Goal: Task Accomplishment & Management: Manage account settings

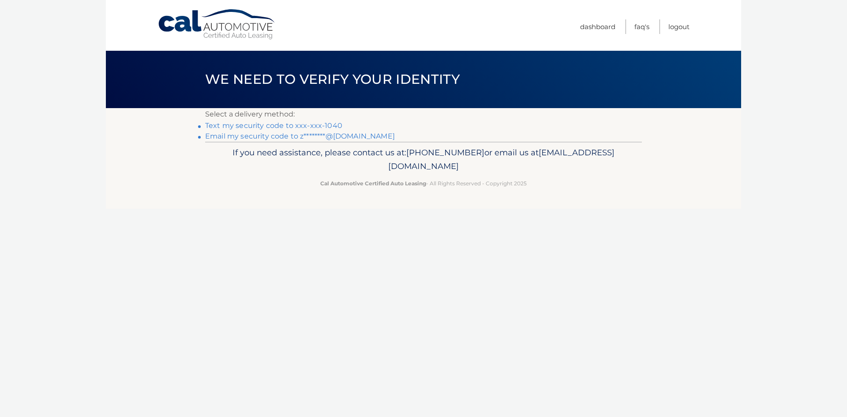
drag, startPoint x: 660, startPoint y: 149, endPoint x: 622, endPoint y: 152, distance: 38.6
click at [658, 153] on div "Cal Automotive Menu Dashboard FAQ's Logout ×" at bounding box center [423, 208] width 635 height 417
click at [335, 130] on link "Text my security code to xxx-xxx-1040" at bounding box center [273, 125] width 137 height 8
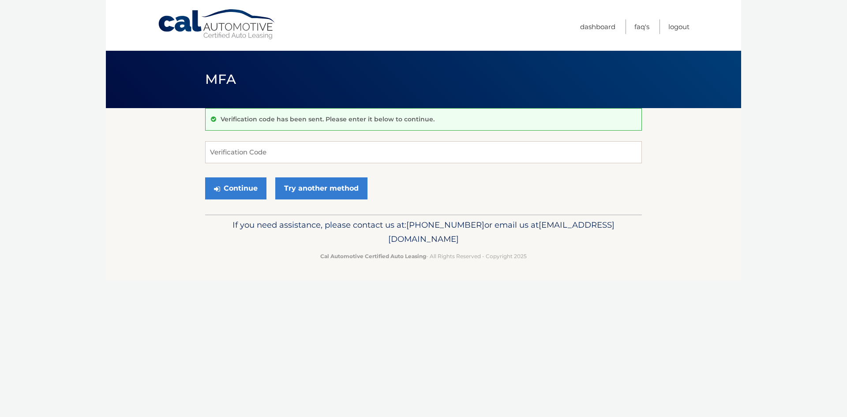
click at [665, 324] on div "Cal Automotive Menu Dashboard FAQ's Logout MFA" at bounding box center [423, 208] width 635 height 417
click at [280, 151] on input "Verification Code" at bounding box center [423, 152] width 437 height 22
type input "239904"
click at [205, 177] on button "Continue" at bounding box center [235, 188] width 61 height 22
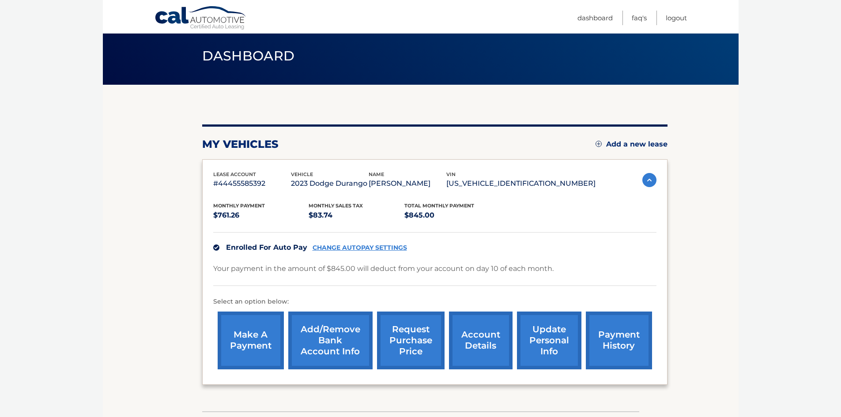
scroll to position [88, 0]
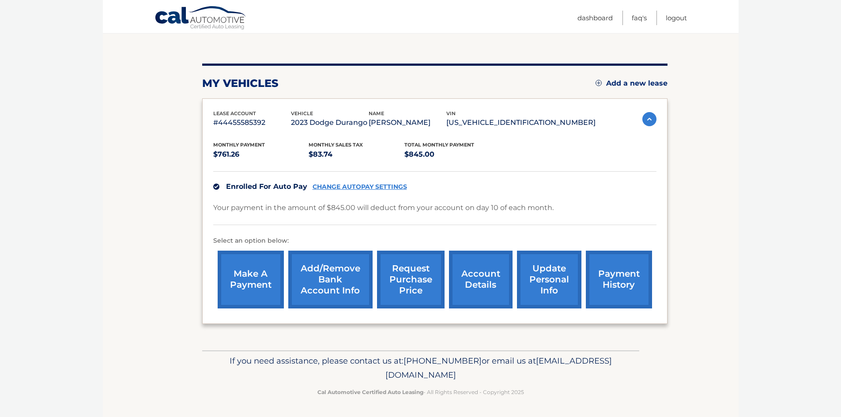
click at [621, 281] on link "payment history" at bounding box center [619, 280] width 66 height 58
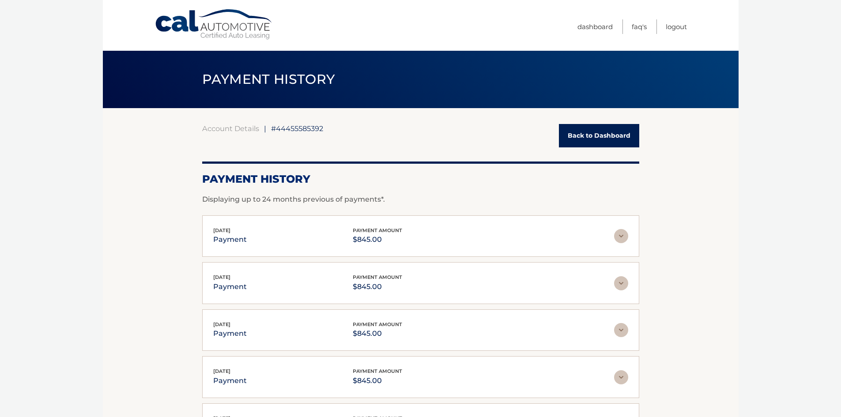
click at [623, 247] on div "Oct 10, 2025 payment payment amount $845.00 Late Charges $0.00 Miscelleneous Ch…" at bounding box center [420, 236] width 437 height 42
click at [621, 241] on img at bounding box center [621, 236] width 14 height 14
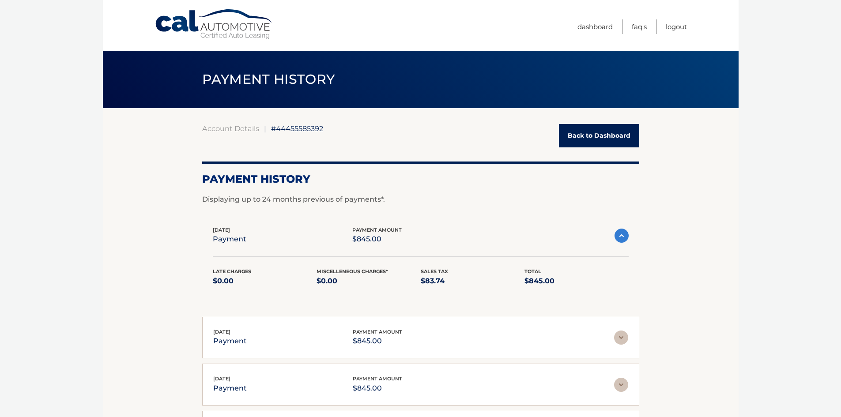
click at [619, 241] on img at bounding box center [621, 236] width 14 height 14
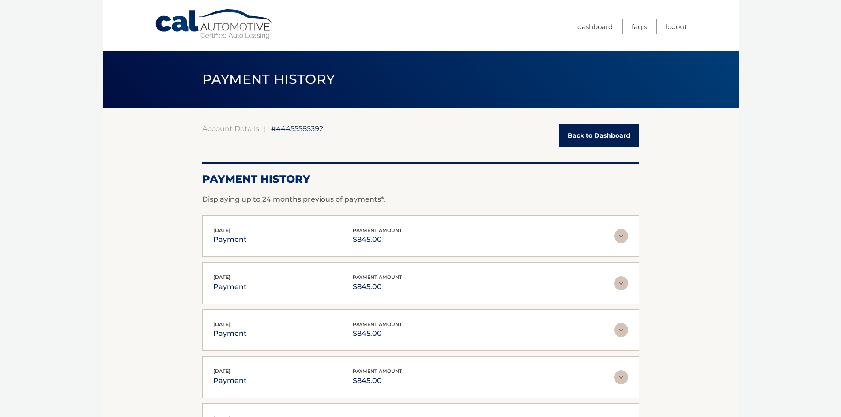
click at [625, 283] on img at bounding box center [621, 283] width 14 height 14
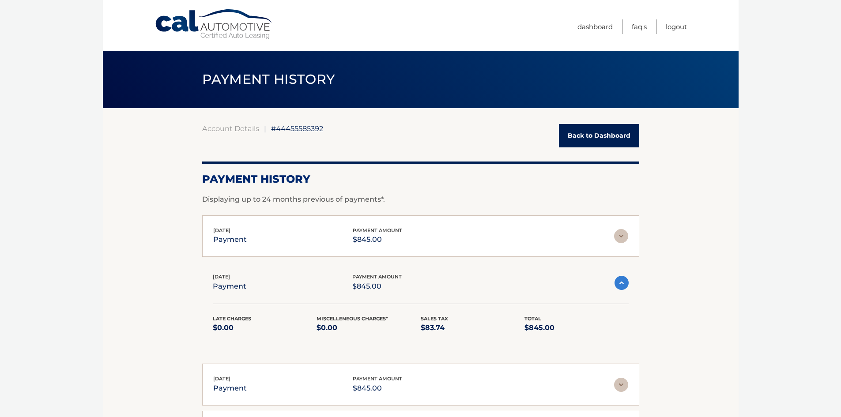
click at [579, 146] on link "Back to Dashboard" at bounding box center [599, 135] width 80 height 23
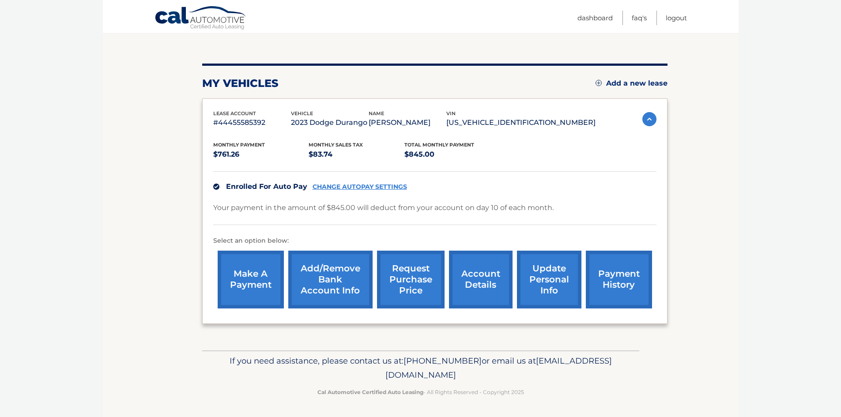
scroll to position [90, 0]
click at [406, 291] on link "request purchase price" at bounding box center [411, 280] width 68 height 58
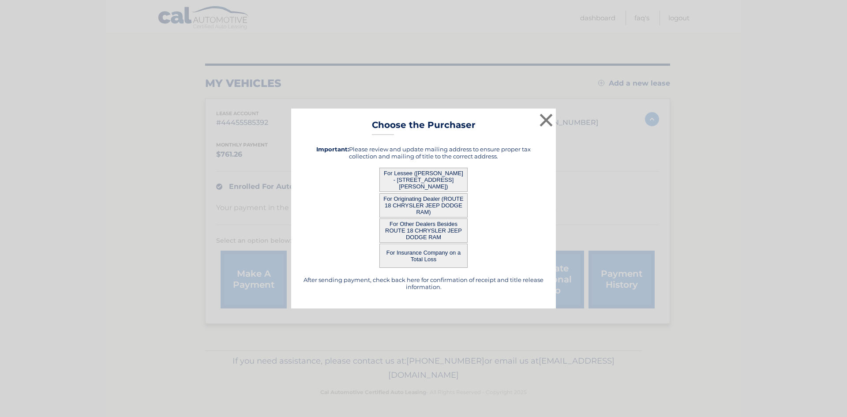
click at [430, 231] on button "For Other Dealers Besides ROUTE 18 CHRYSLER JEEP DODGE RAM" at bounding box center [424, 230] width 88 height 24
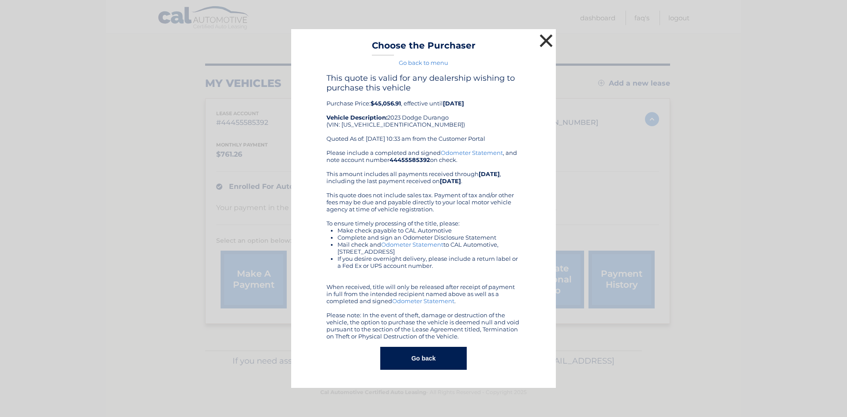
click at [541, 32] on button "×" at bounding box center [546, 41] width 18 height 18
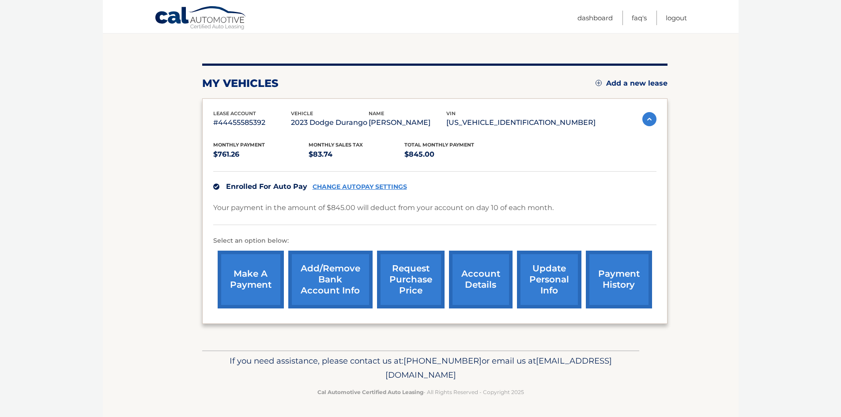
click at [549, 271] on link "update personal info" at bounding box center [549, 280] width 64 height 58
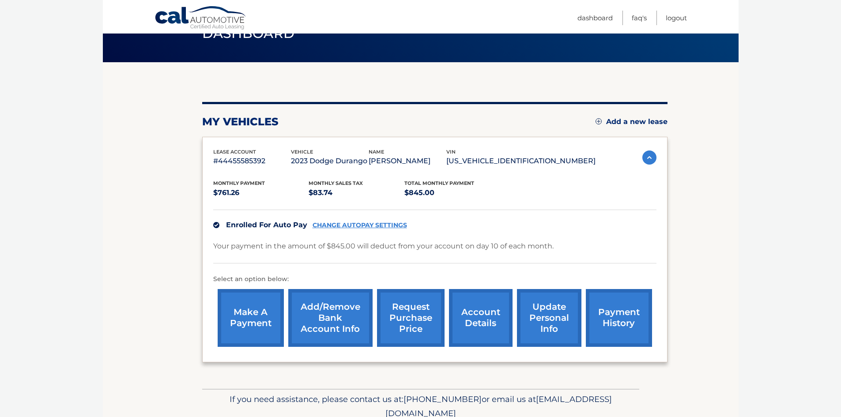
click at [491, 319] on link "account details" at bounding box center [481, 318] width 64 height 58
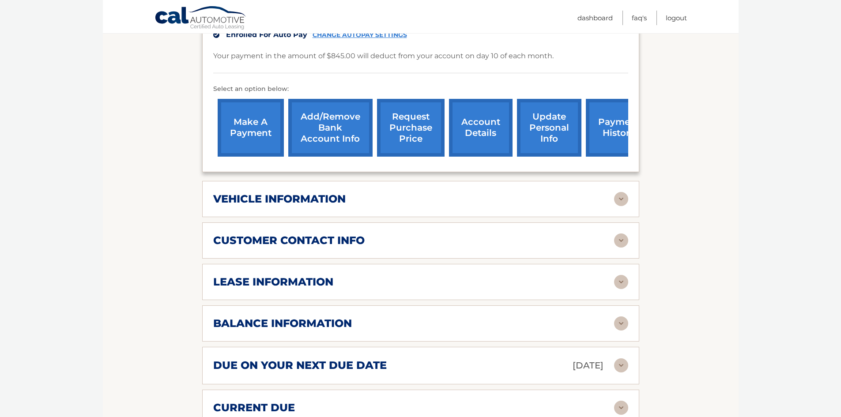
scroll to position [309, 0]
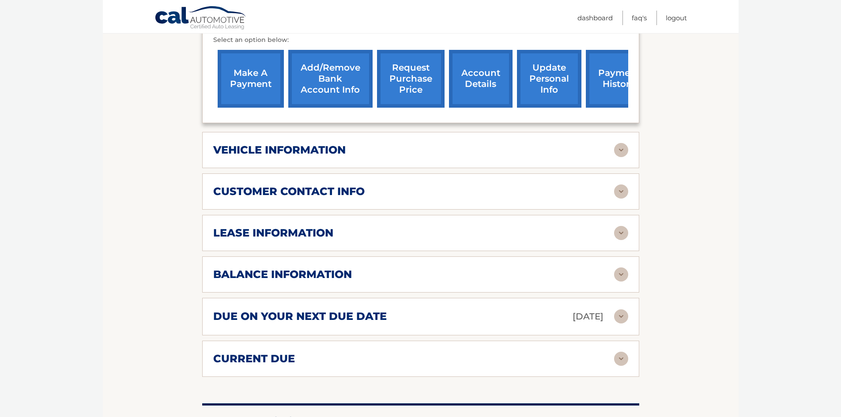
click at [632, 244] on div "lease information Contract Start Date [DATE] Term 39 Maturity Date [DATE] Start…" at bounding box center [420, 233] width 437 height 36
click at [622, 240] on img at bounding box center [621, 233] width 14 height 14
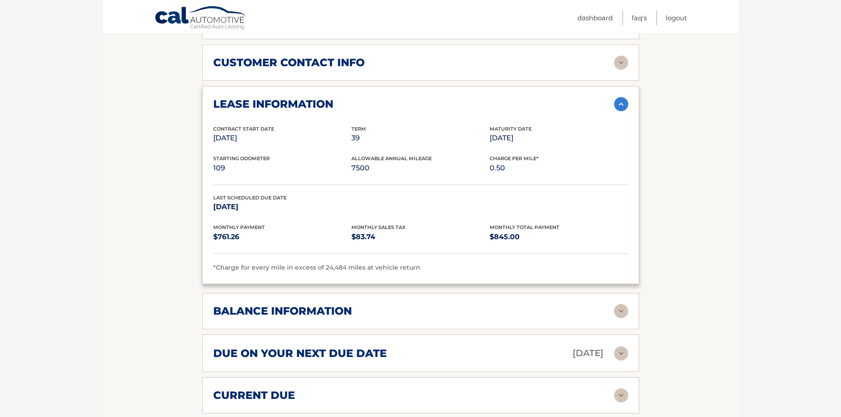
scroll to position [485, 0]
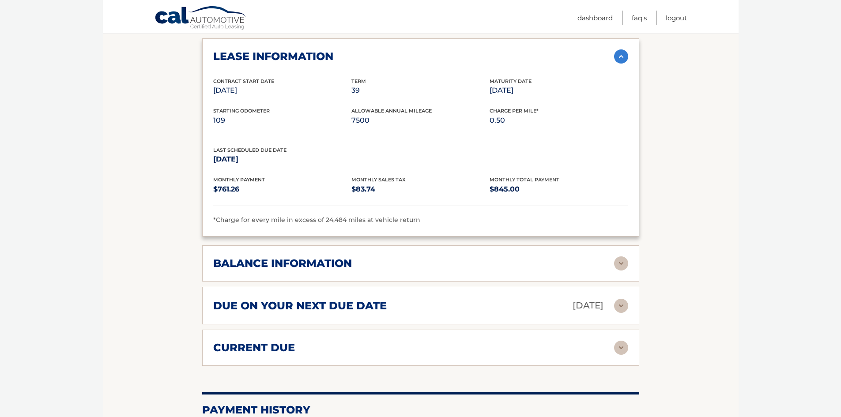
click at [628, 264] on div "balance information Payments Received 29 Payments Remaining 10 Next Payment wil…" at bounding box center [420, 263] width 437 height 36
click at [626, 264] on img at bounding box center [621, 263] width 14 height 14
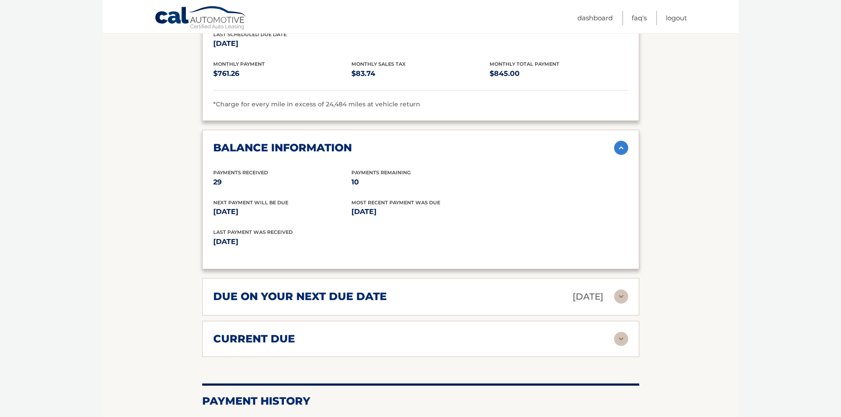
scroll to position [618, 0]
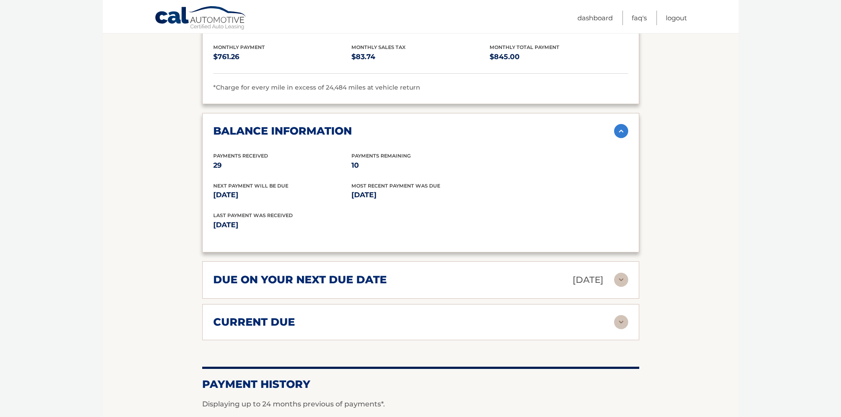
click at [618, 286] on img at bounding box center [621, 280] width 14 height 14
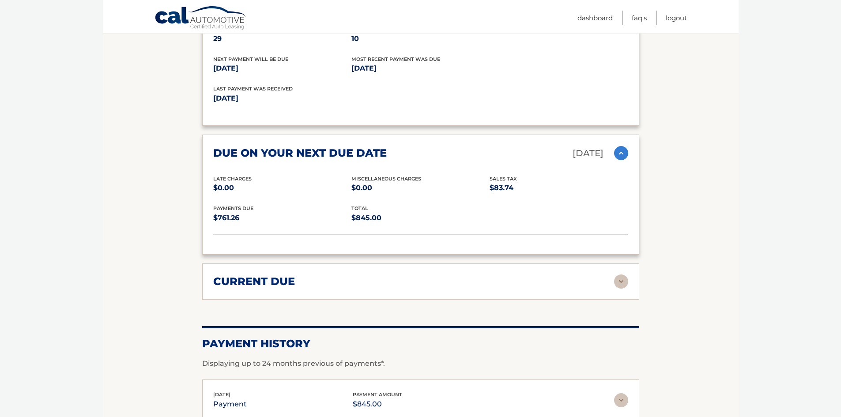
scroll to position [750, 0]
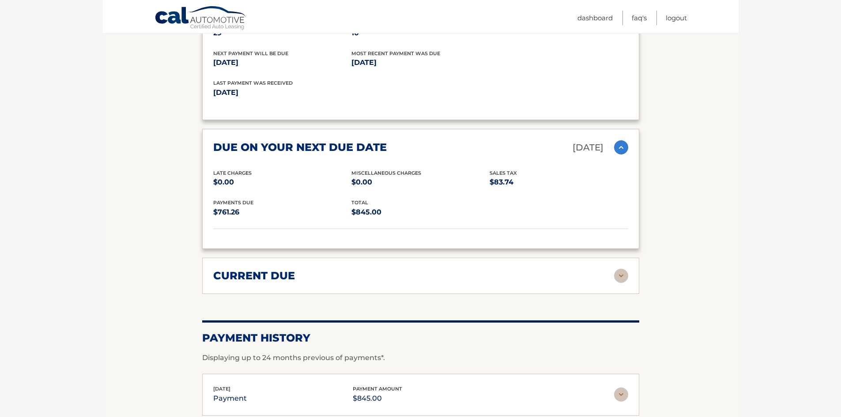
click at [616, 283] on img at bounding box center [621, 276] width 14 height 14
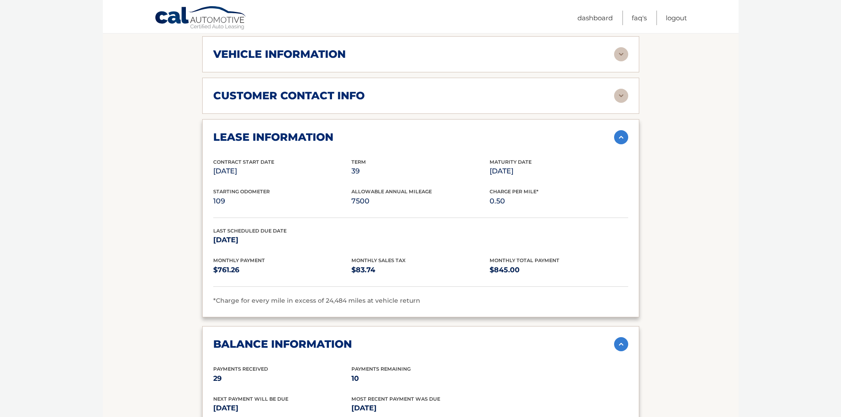
scroll to position [397, 0]
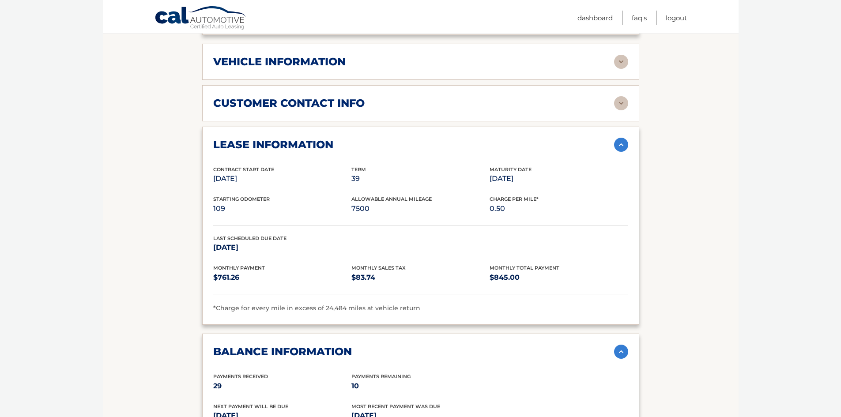
click at [623, 110] on img at bounding box center [621, 103] width 14 height 14
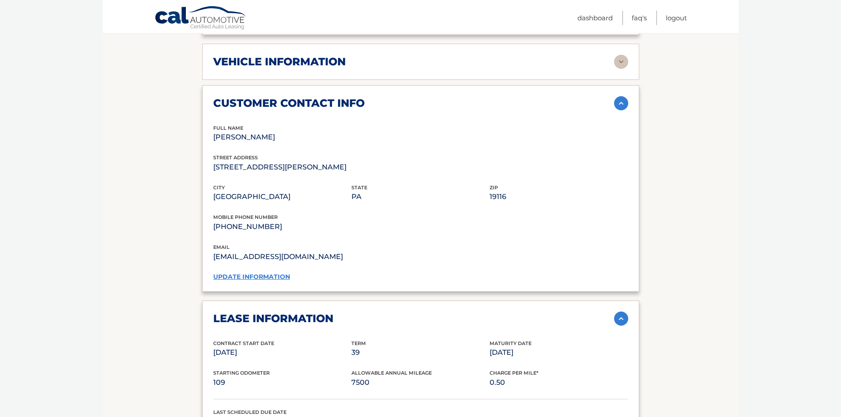
drag, startPoint x: 622, startPoint y: 81, endPoint x: 624, endPoint y: 71, distance: 10.7
click at [622, 80] on div "vehicle information vehicle Year [DATE] vehicle make Dodge vehicle model [GEOGR…" at bounding box center [420, 62] width 437 height 36
click at [624, 69] on img at bounding box center [621, 62] width 14 height 14
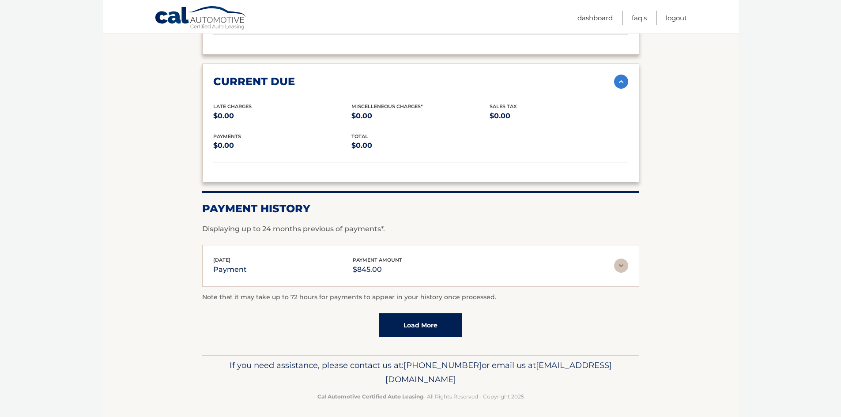
scroll to position [1349, 0]
